Goal: Task Accomplishment & Management: Use online tool/utility

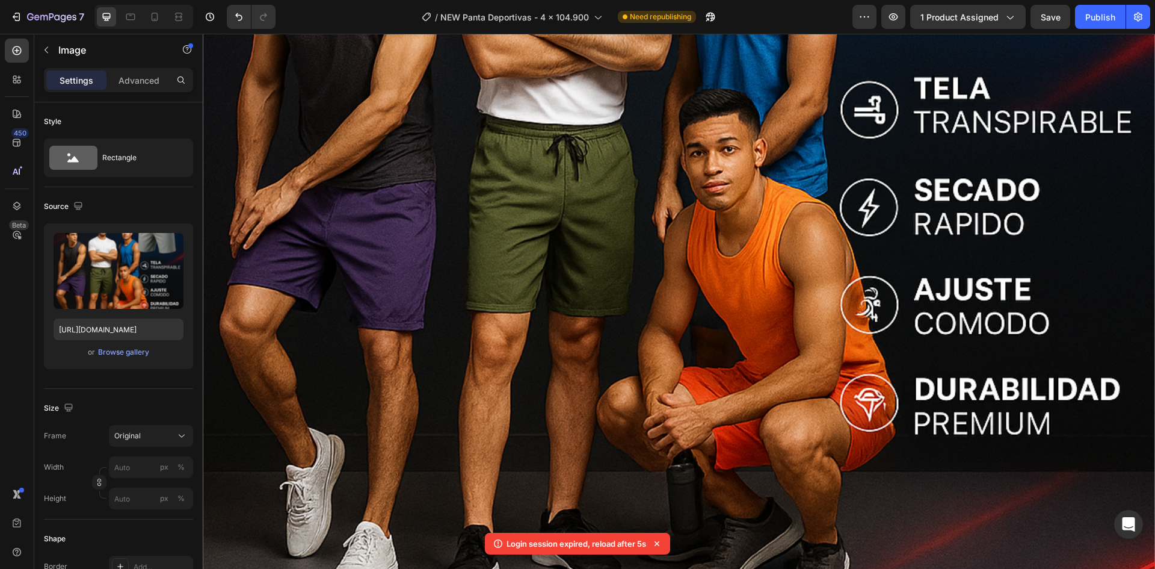
scroll to position [3594, 0]
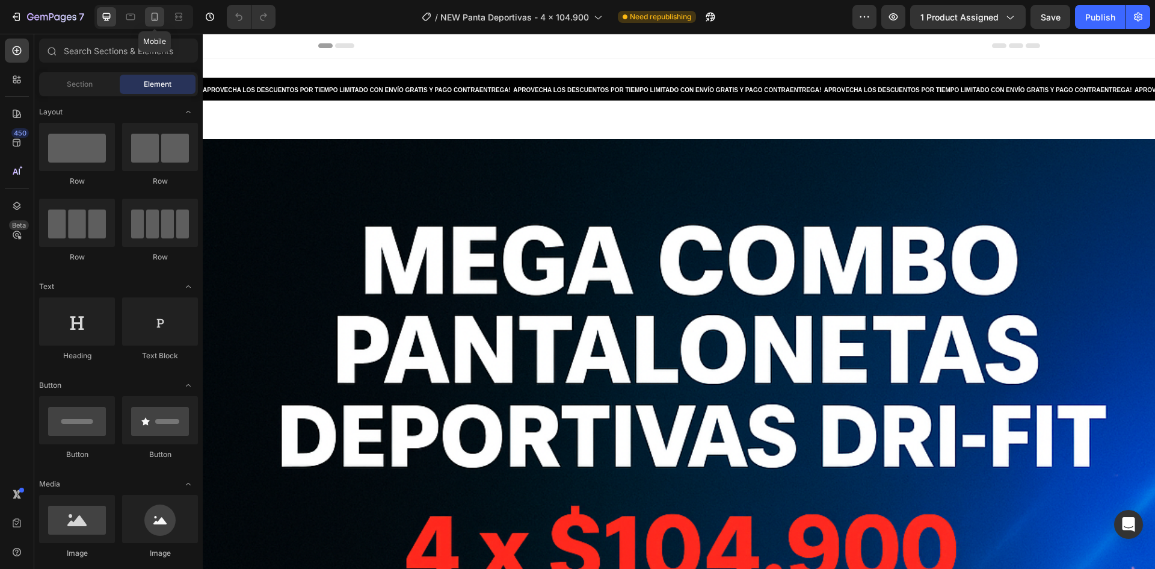
click at [157, 17] on icon at bounding box center [155, 17] width 7 height 8
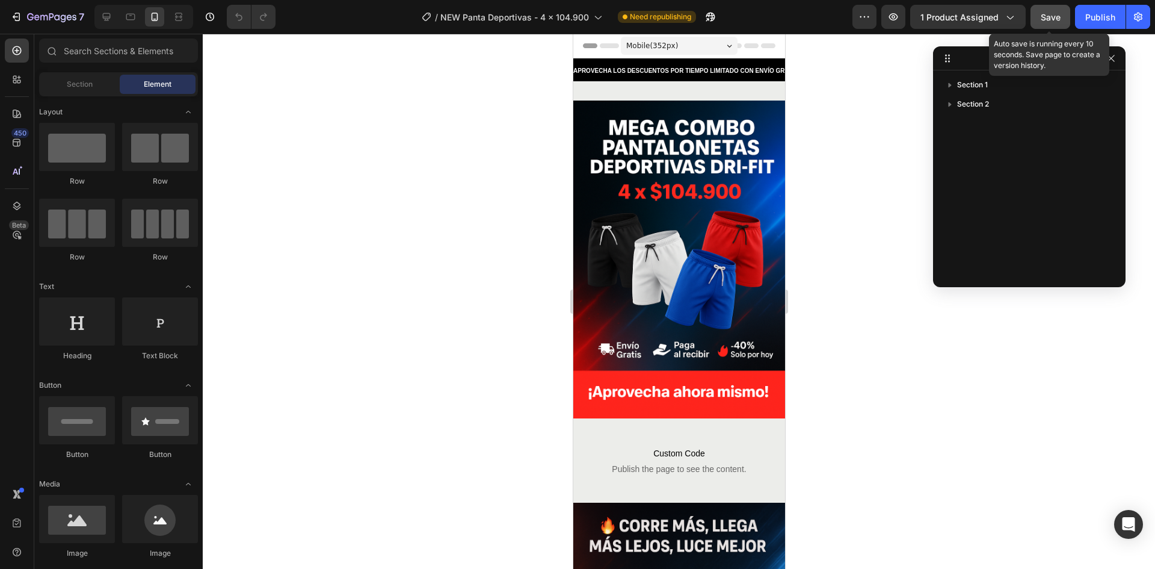
click at [1039, 17] on button "Save" at bounding box center [1051, 17] width 40 height 24
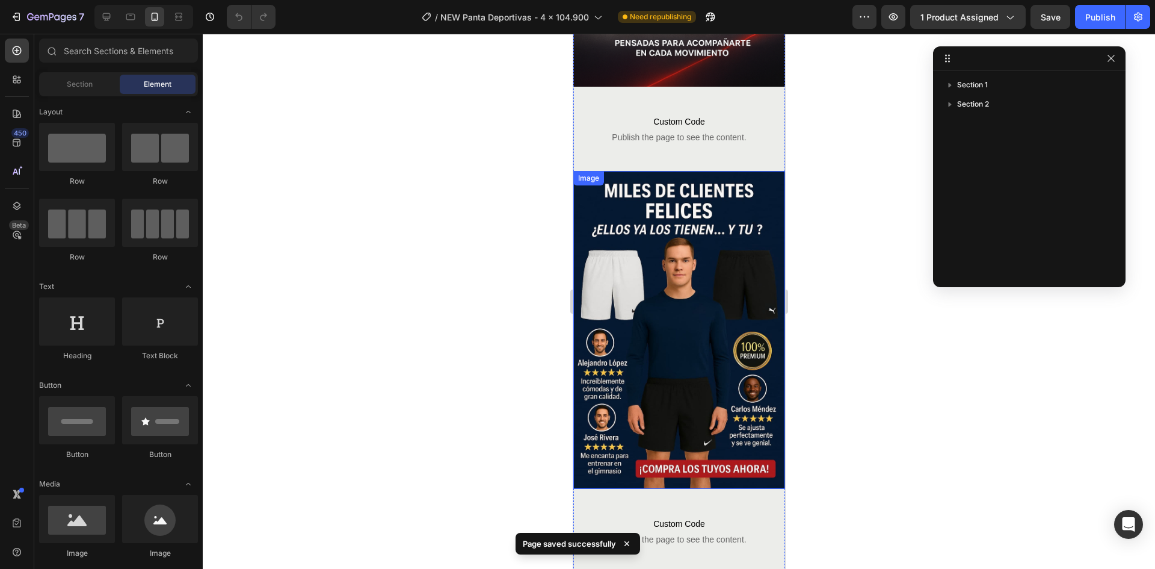
scroll to position [1017, 0]
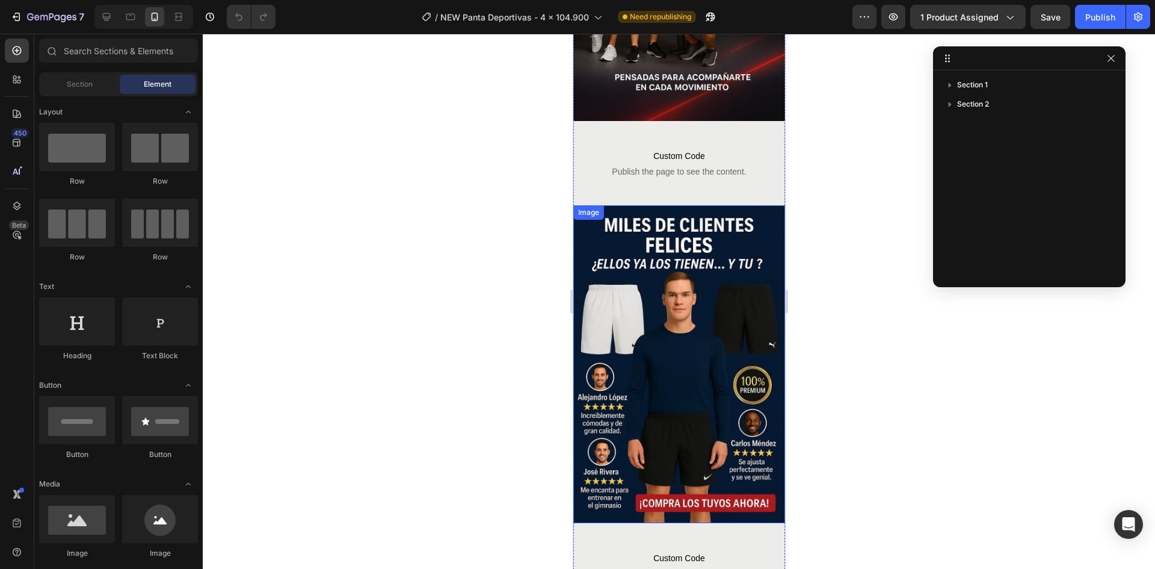
click at [705, 205] on img at bounding box center [679, 364] width 212 height 318
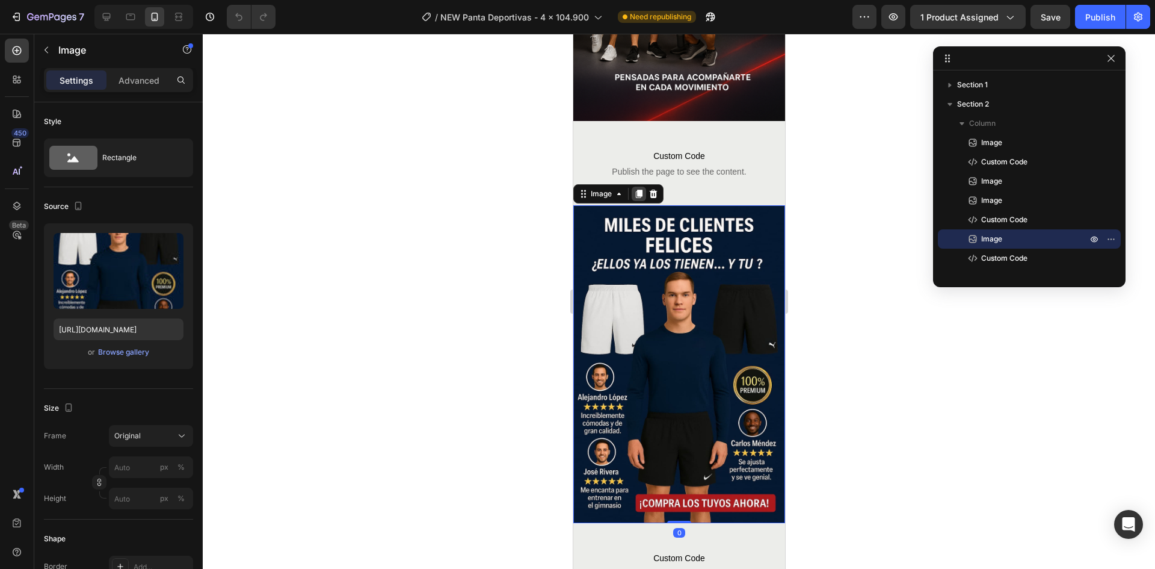
click at [643, 189] on icon at bounding box center [639, 194] width 10 height 10
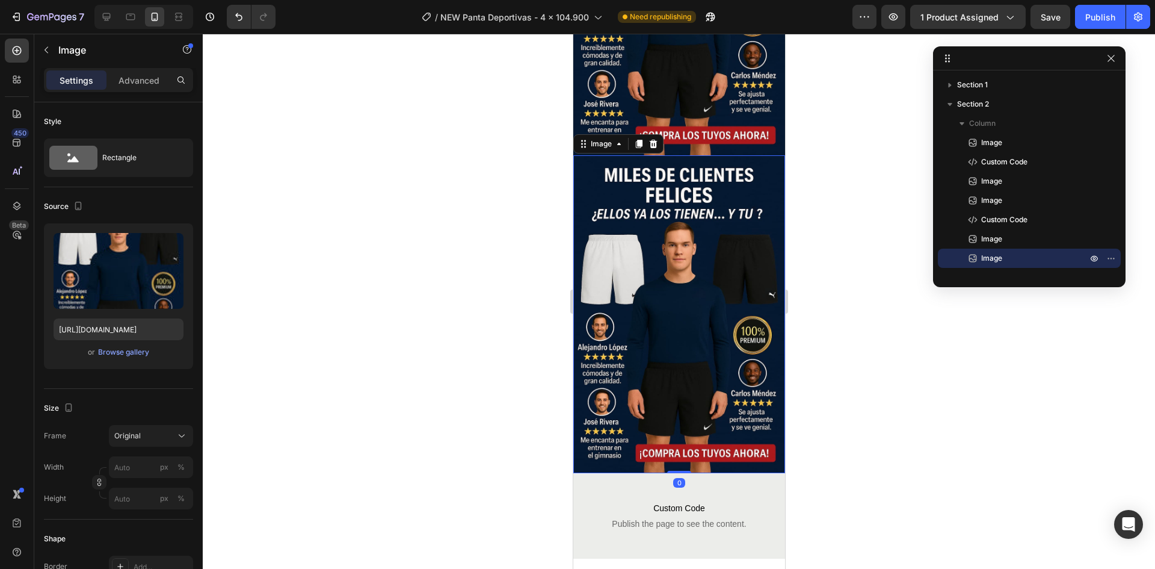
scroll to position [1410, 0]
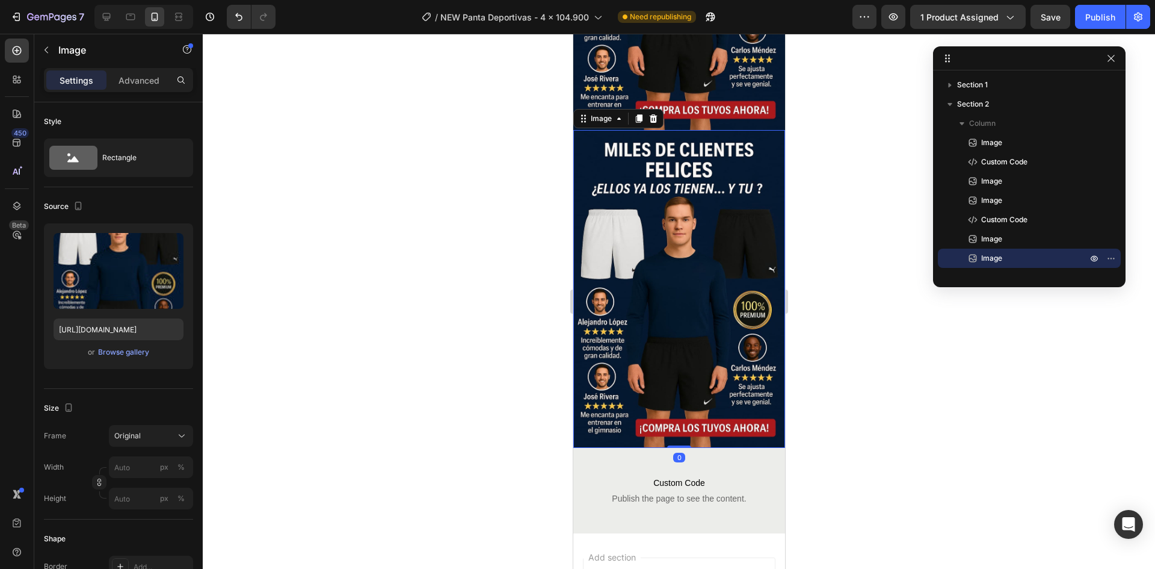
click at [839, 212] on div at bounding box center [679, 301] width 952 height 535
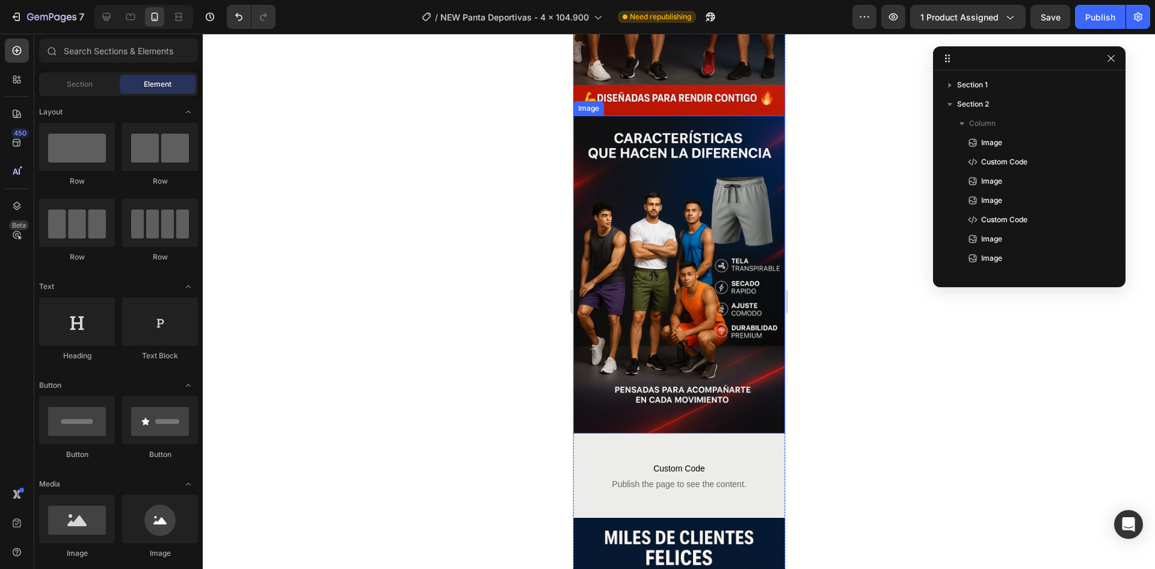
scroll to position [722, 0]
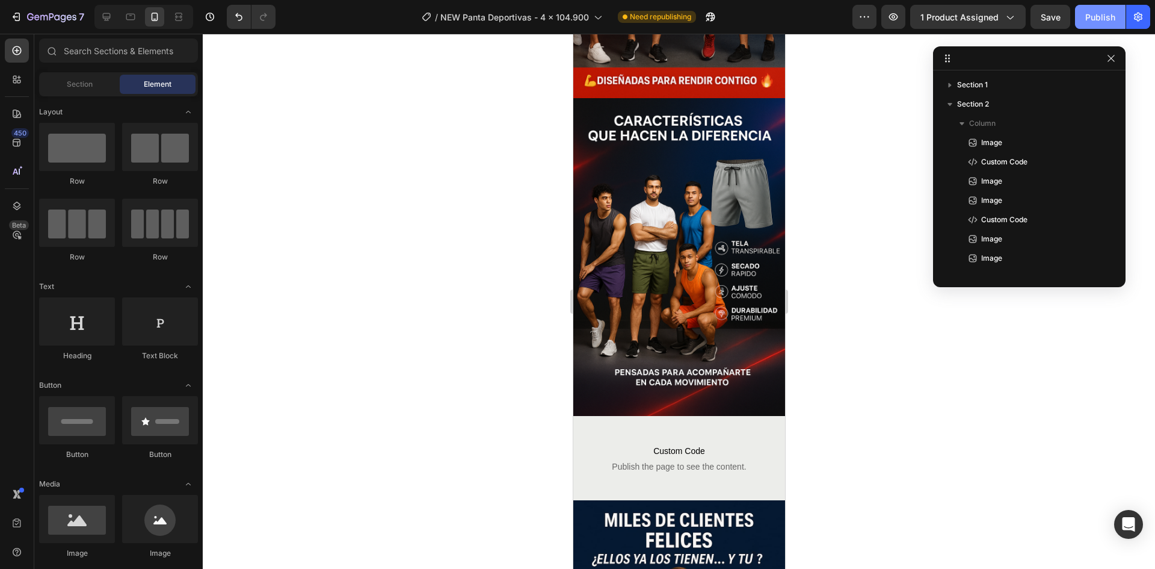
click at [1085, 19] on div "Publish" at bounding box center [1100, 17] width 30 height 13
